Goal: Find specific page/section

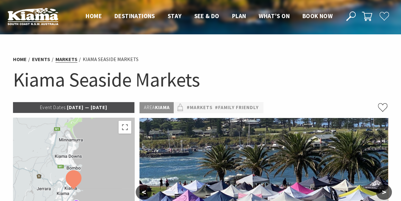
click at [64, 59] on link "Markets" at bounding box center [67, 59] width 22 height 7
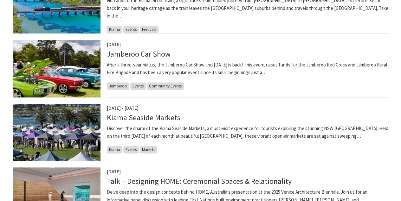
scroll to position [444, 0]
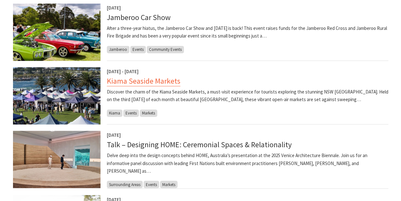
click at [148, 79] on link "Kiama Seaside Markets" at bounding box center [144, 81] width 74 height 10
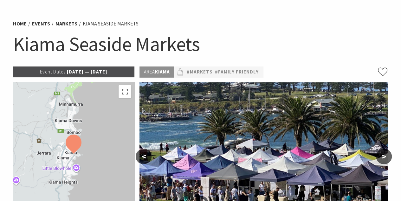
scroll to position [32, 0]
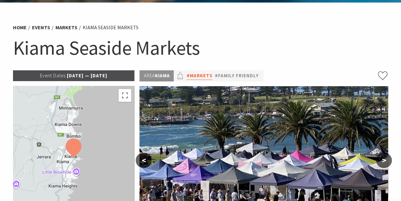
click at [202, 76] on link "#Markets" at bounding box center [200, 76] width 26 height 8
